Goal: Task Accomplishment & Management: Manage account settings

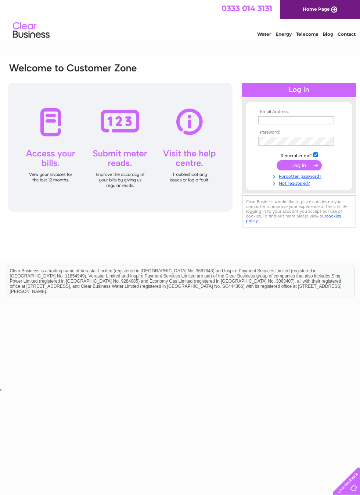
click at [317, 124] on input "text" at bounding box center [297, 120] width 76 height 8
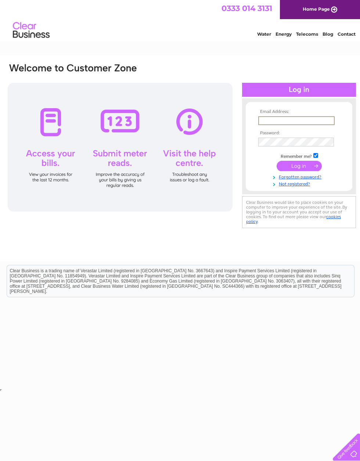
type input "[EMAIL_ADDRESS][DOMAIN_NAME]"
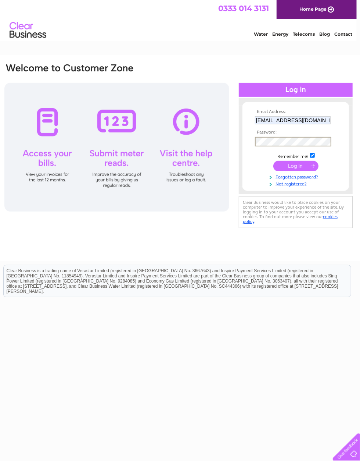
scroll to position [0, 4]
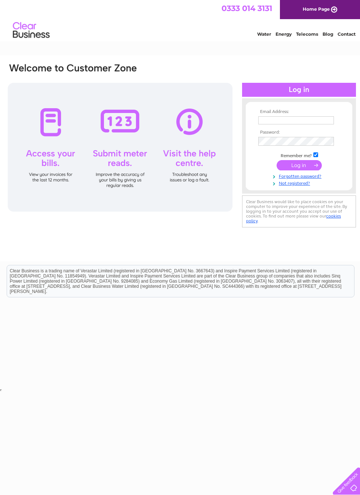
click at [333, 116] on input "text" at bounding box center [297, 120] width 76 height 8
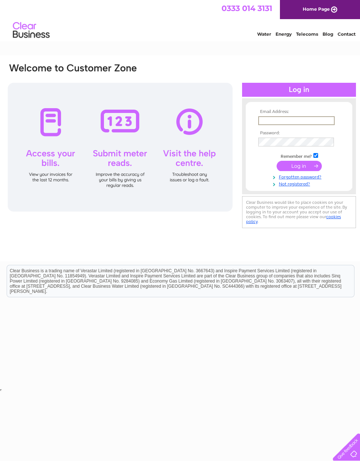
click at [334, 123] on input "text" at bounding box center [297, 120] width 76 height 9
type input "[EMAIL_ADDRESS][DOMAIN_NAME]"
click at [322, 119] on input "text" at bounding box center [297, 120] width 76 height 8
type input "[EMAIL_ADDRESS][DOMAIN_NAME]"
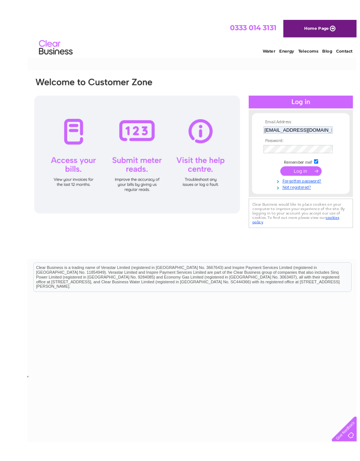
scroll to position [0, 3]
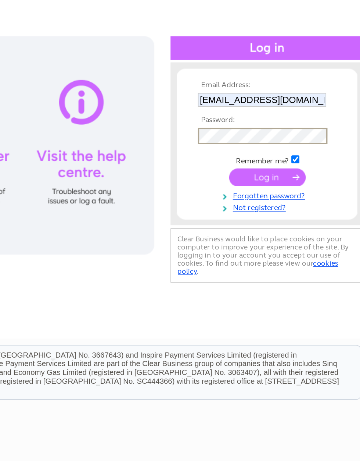
click at [255, 173] on link "Forgotten password?" at bounding box center [296, 176] width 83 height 7
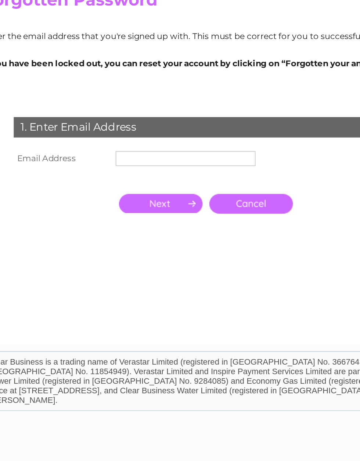
click at [119, 157] on input "text" at bounding box center [117, 161] width 76 height 8
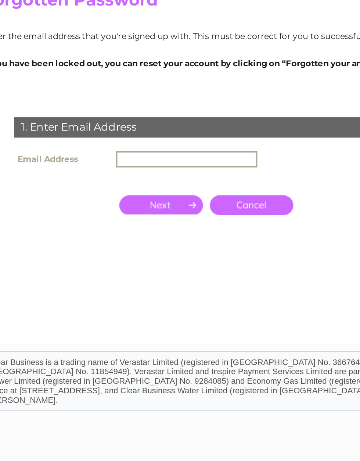
type input "earnequestrian@gmail.com"
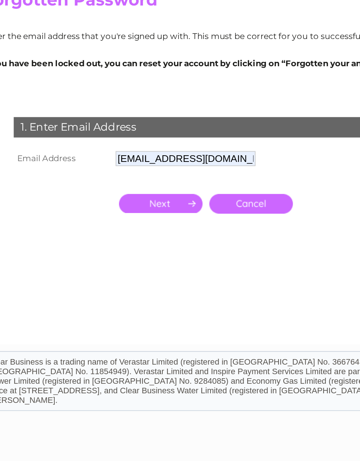
click at [92, 180] on input "button" at bounding box center [103, 185] width 45 height 10
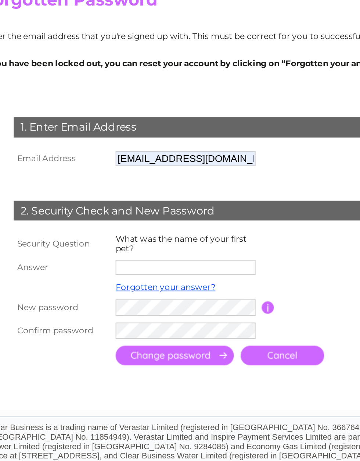
click at [126, 216] on input "text" at bounding box center [117, 220] width 76 height 8
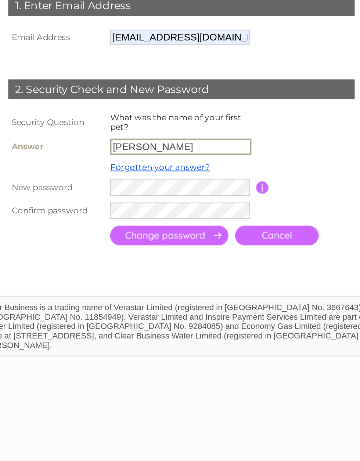
type input "Charlie"
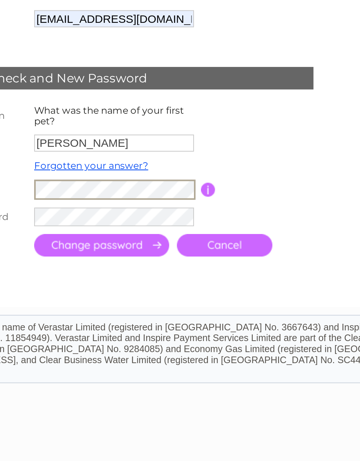
click at [79, 263] on input "submit" at bounding box center [111, 268] width 64 height 11
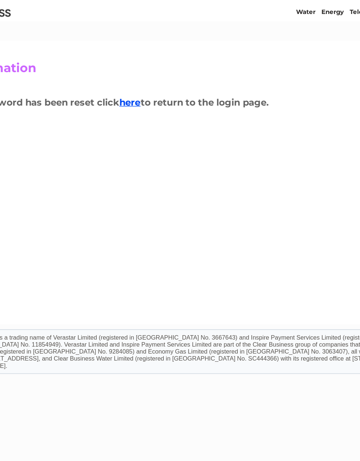
click at [129, 96] on link "here" at bounding box center [136, 100] width 15 height 8
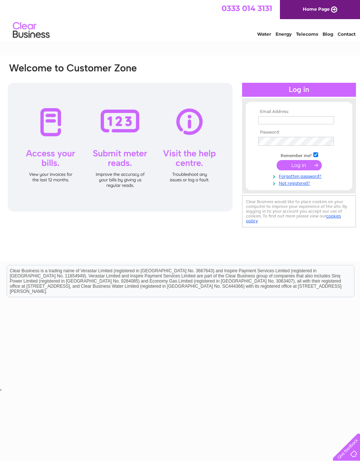
click at [317, 116] on input "text" at bounding box center [297, 120] width 76 height 8
type input "earnequestrian@gmail.com"
click at [298, 165] on input "submit" at bounding box center [299, 165] width 45 height 10
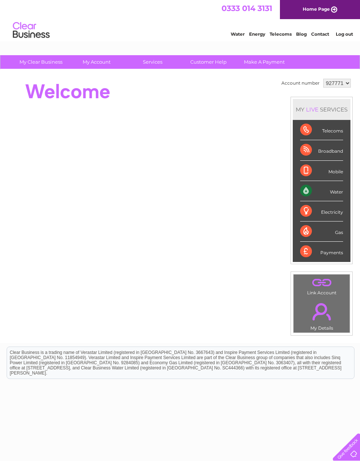
click at [335, 250] on div "Payments" at bounding box center [321, 252] width 43 height 20
click at [311, 248] on div "Payments" at bounding box center [321, 252] width 43 height 20
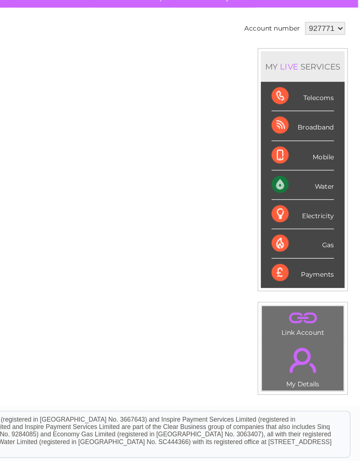
scroll to position [0, 4]
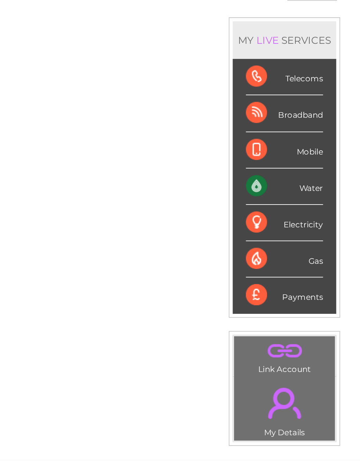
click at [297, 242] on div "Payments" at bounding box center [318, 252] width 43 height 20
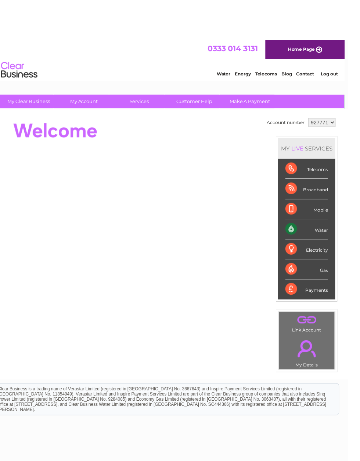
scroll to position [0, 0]
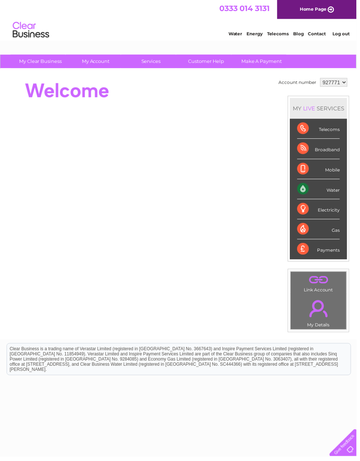
click at [314, 256] on div "Payments" at bounding box center [321, 252] width 43 height 20
click at [341, 130] on div "Telecoms" at bounding box center [321, 130] width 43 height 20
click at [318, 251] on div "Payments" at bounding box center [321, 252] width 43 height 20
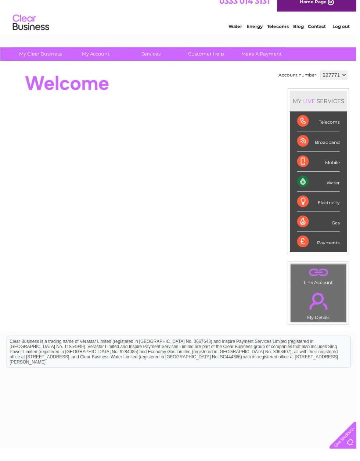
click at [329, 245] on div "Payments" at bounding box center [321, 252] width 43 height 20
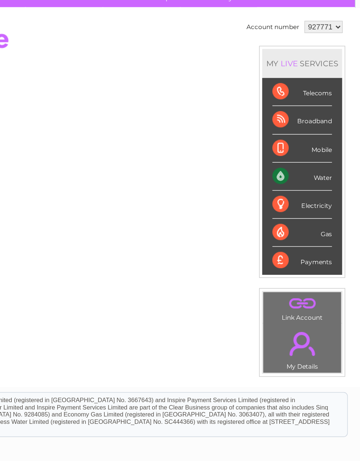
click at [297, 173] on div "Water" at bounding box center [318, 183] width 43 height 20
click at [297, 234] on div "Payments" at bounding box center [318, 244] width 43 height 20
click at [292, 268] on link "." at bounding box center [318, 274] width 53 height 13
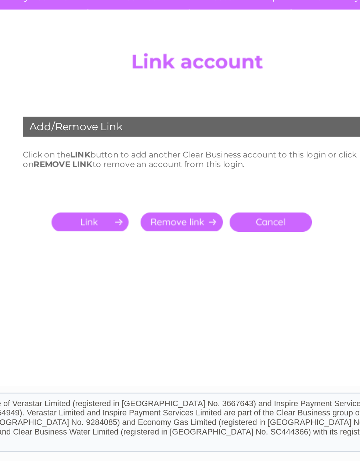
click at [200, 180] on link "Cancel" at bounding box center [222, 185] width 45 height 11
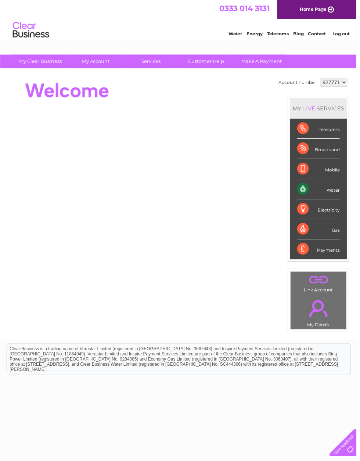
scroll to position [0, 4]
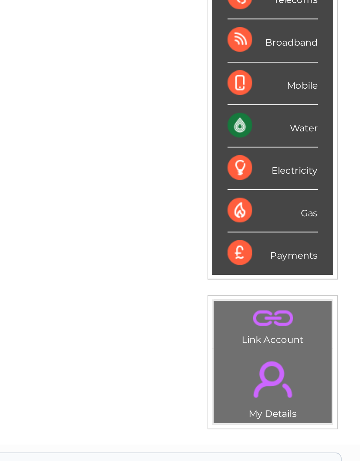
click at [297, 242] on div "Payments" at bounding box center [318, 252] width 43 height 20
